Goal: Communication & Community: Answer question/provide support

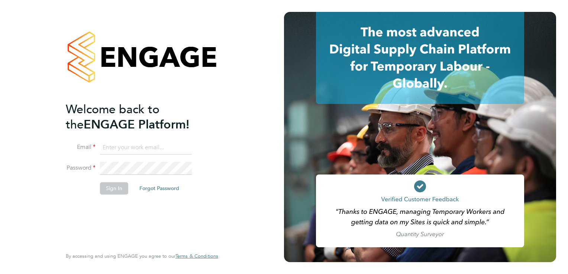
type input "[EMAIL_ADDRESS][DOMAIN_NAME]"
click at [113, 187] on button "Sign In" at bounding box center [114, 189] width 28 height 12
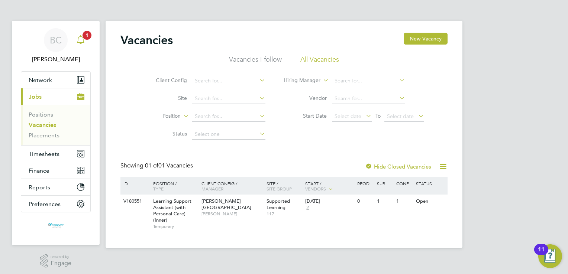
click at [81, 39] on icon "Main navigation" at bounding box center [80, 39] width 9 height 9
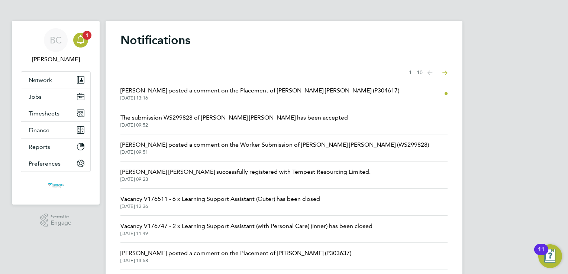
click at [229, 98] on span "25 Sep 2025, 13:16" at bounding box center [259, 98] width 279 height 6
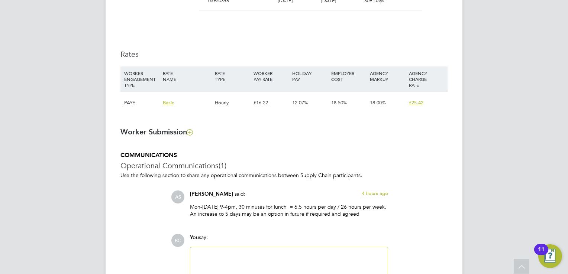
scroll to position [564, 0]
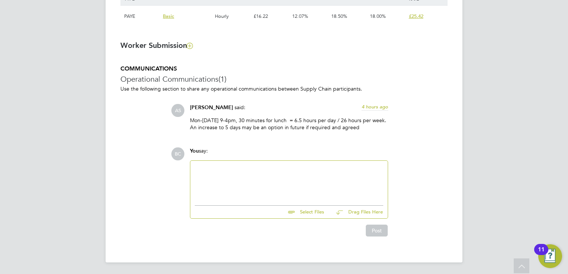
drag, startPoint x: 190, startPoint y: 120, endPoint x: 361, endPoint y: 132, distance: 171.1
click at [361, 132] on div "Mon-Thursday 9-4pm, 30 minutes for lunch = 6.5 hours per day / 26 hours per wee…" at bounding box center [289, 126] width 198 height 19
drag, startPoint x: 361, startPoint y: 132, endPoint x: 316, endPoint y: 122, distance: 45.7
click at [316, 122] on p "Mon-Thursday 9-4pm, 30 minutes for lunch = 6.5 hours per day / 26 hours per wee…" at bounding box center [289, 123] width 198 height 13
copy p "Mon-Thursday 9-4pm, 30 minutes for lunch = 6.5 hours per day / 26 hours per wee…"
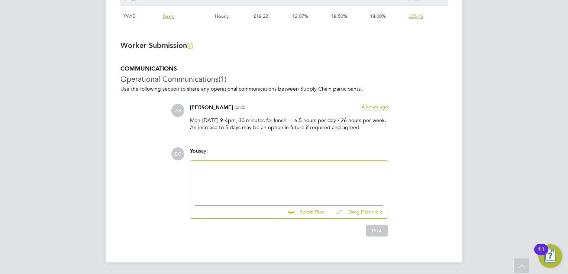
click at [311, 210] on input "file" at bounding box center [328, 211] width 112 height 10
type input "C:\fakepath\Sabrina Michelle NCC vetting.pdf"
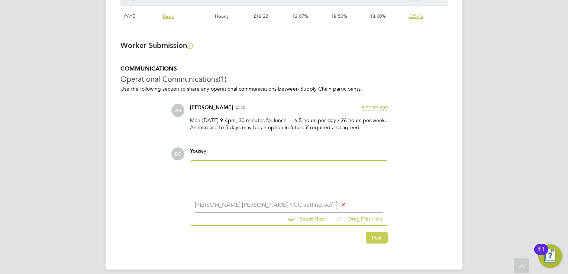
click at [377, 238] on button "Post" at bounding box center [377, 238] width 22 height 12
